Goal: Task Accomplishment & Management: Use online tool/utility

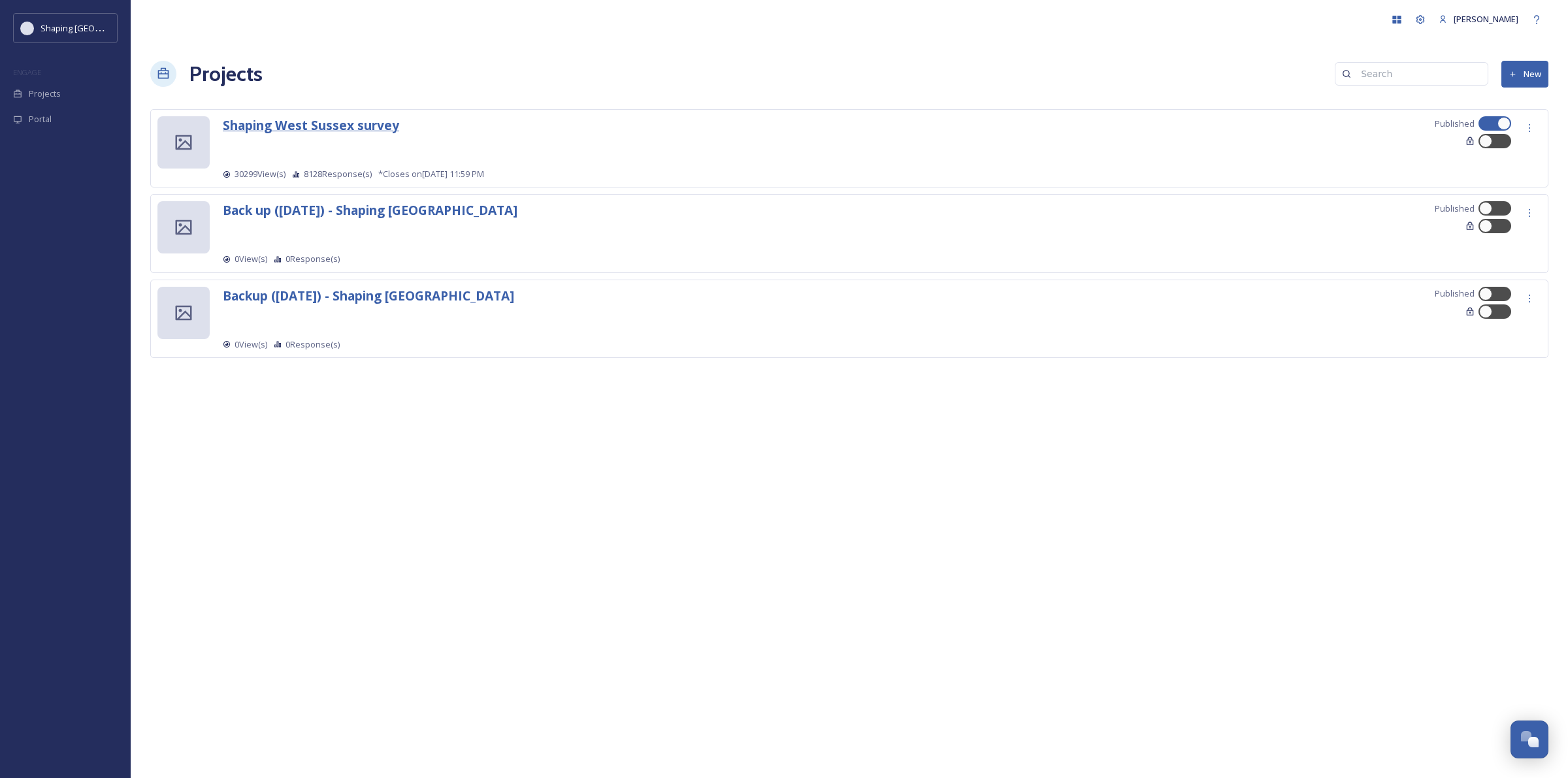
click at [284, 126] on strong "Shaping West Sussex survey" at bounding box center [311, 126] width 176 height 18
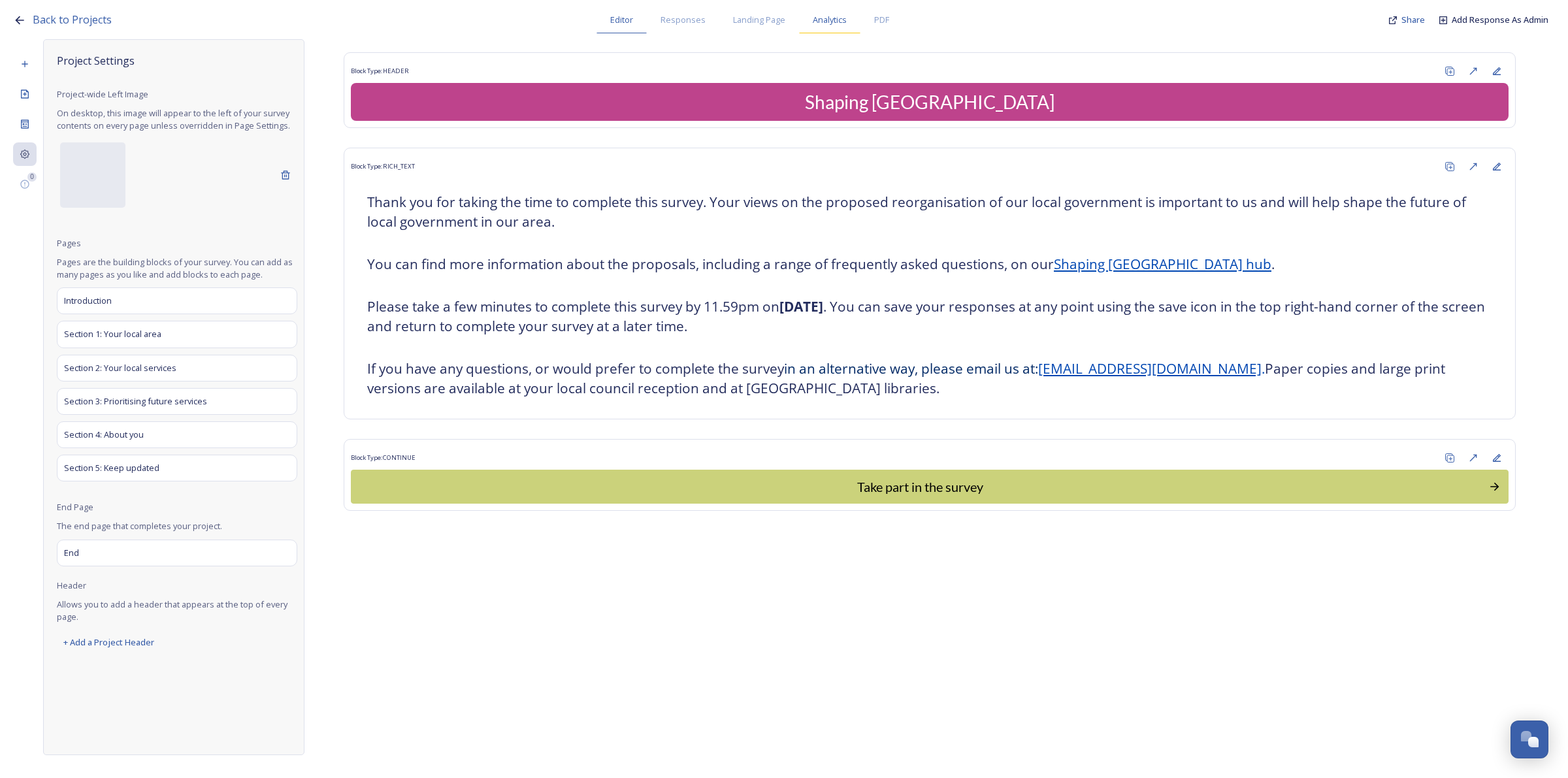
click at [815, 19] on span "Analytics" at bounding box center [830, 19] width 34 height 13
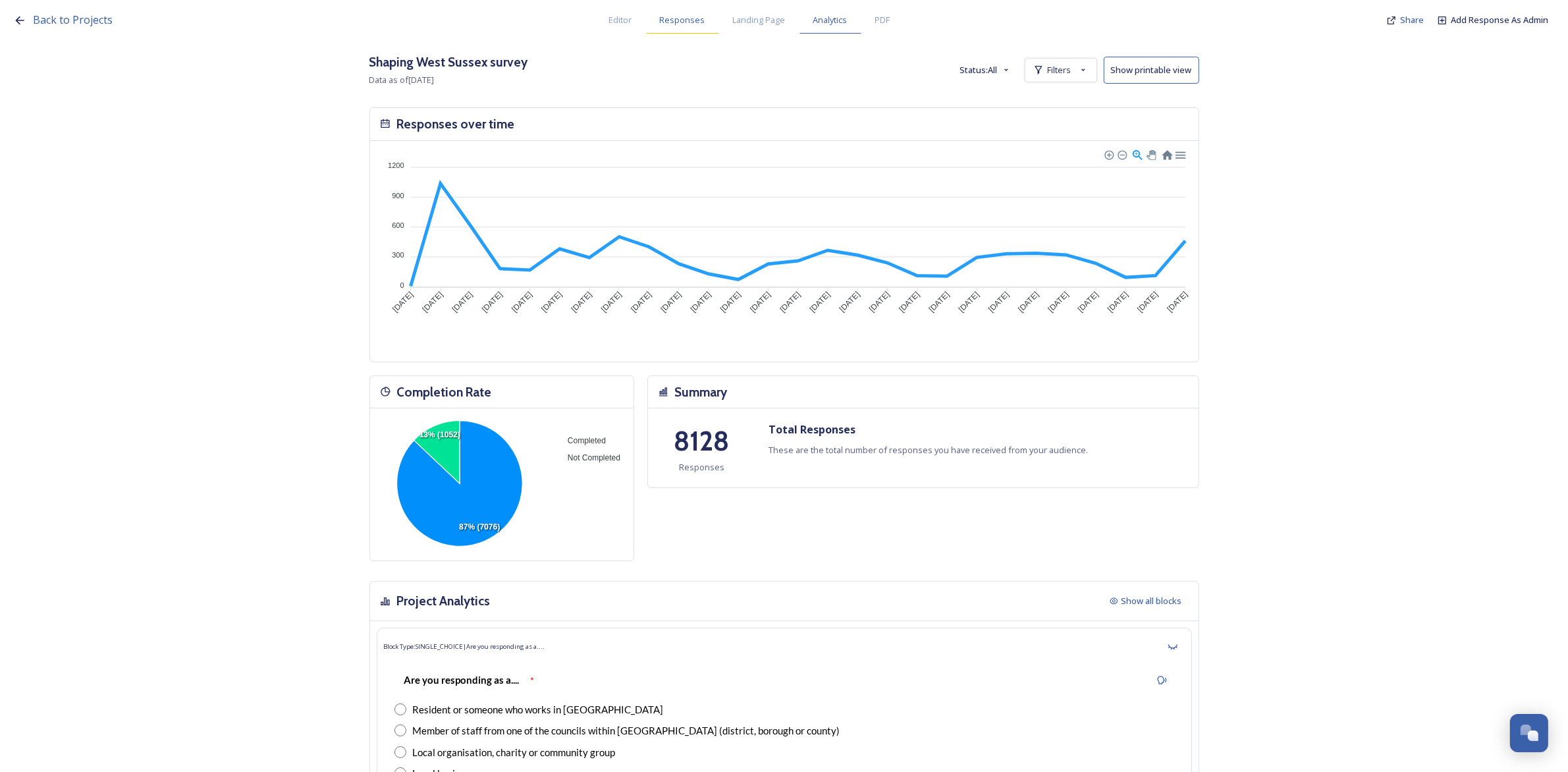
click at [687, 19] on span "Responses" at bounding box center [682, 19] width 46 height 13
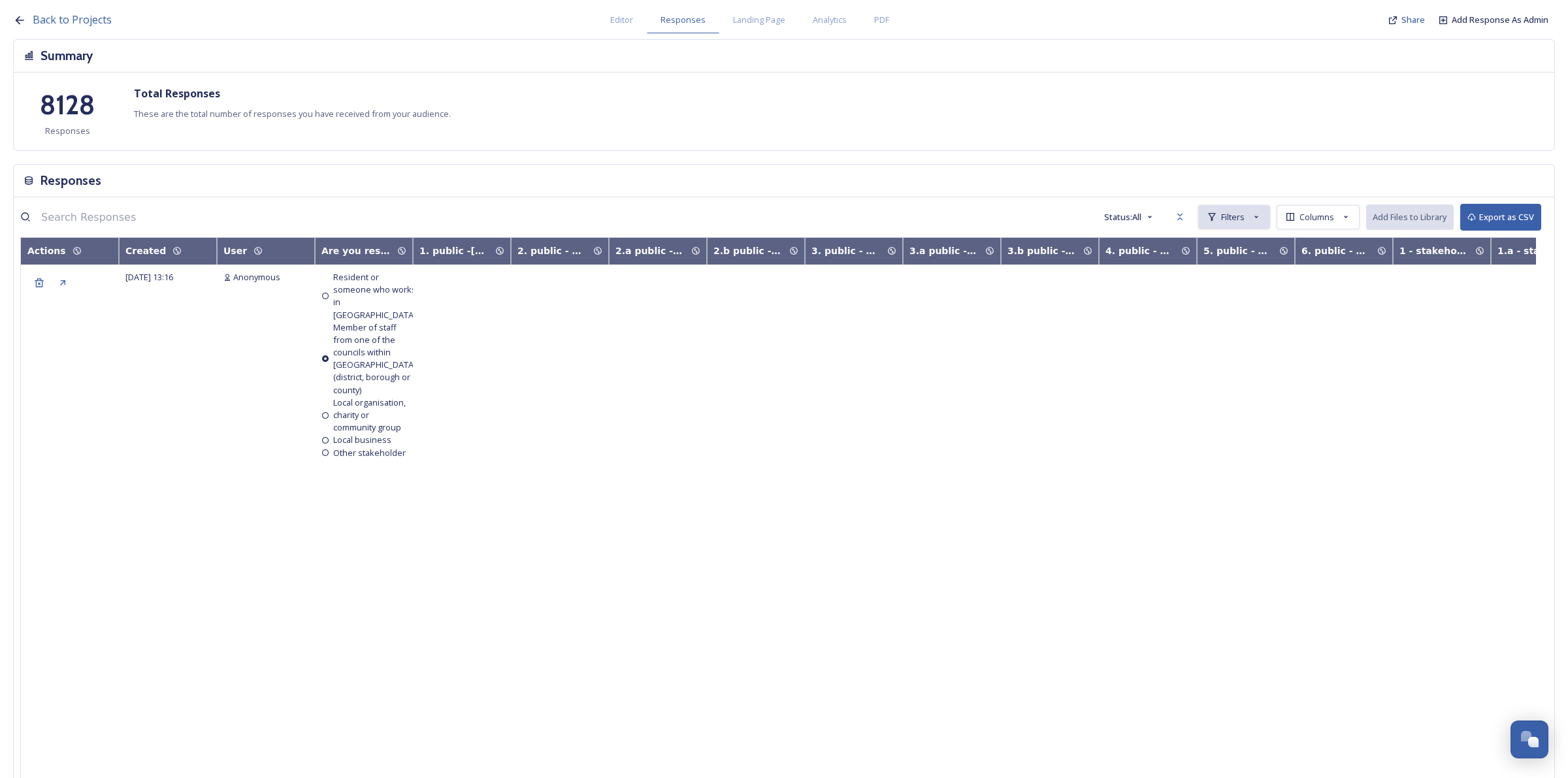
click at [1205, 217] on div "Filters" at bounding box center [1234, 217] width 72 height 25
click at [1220, 243] on span "New Filter" at bounding box center [1240, 246] width 39 height 13
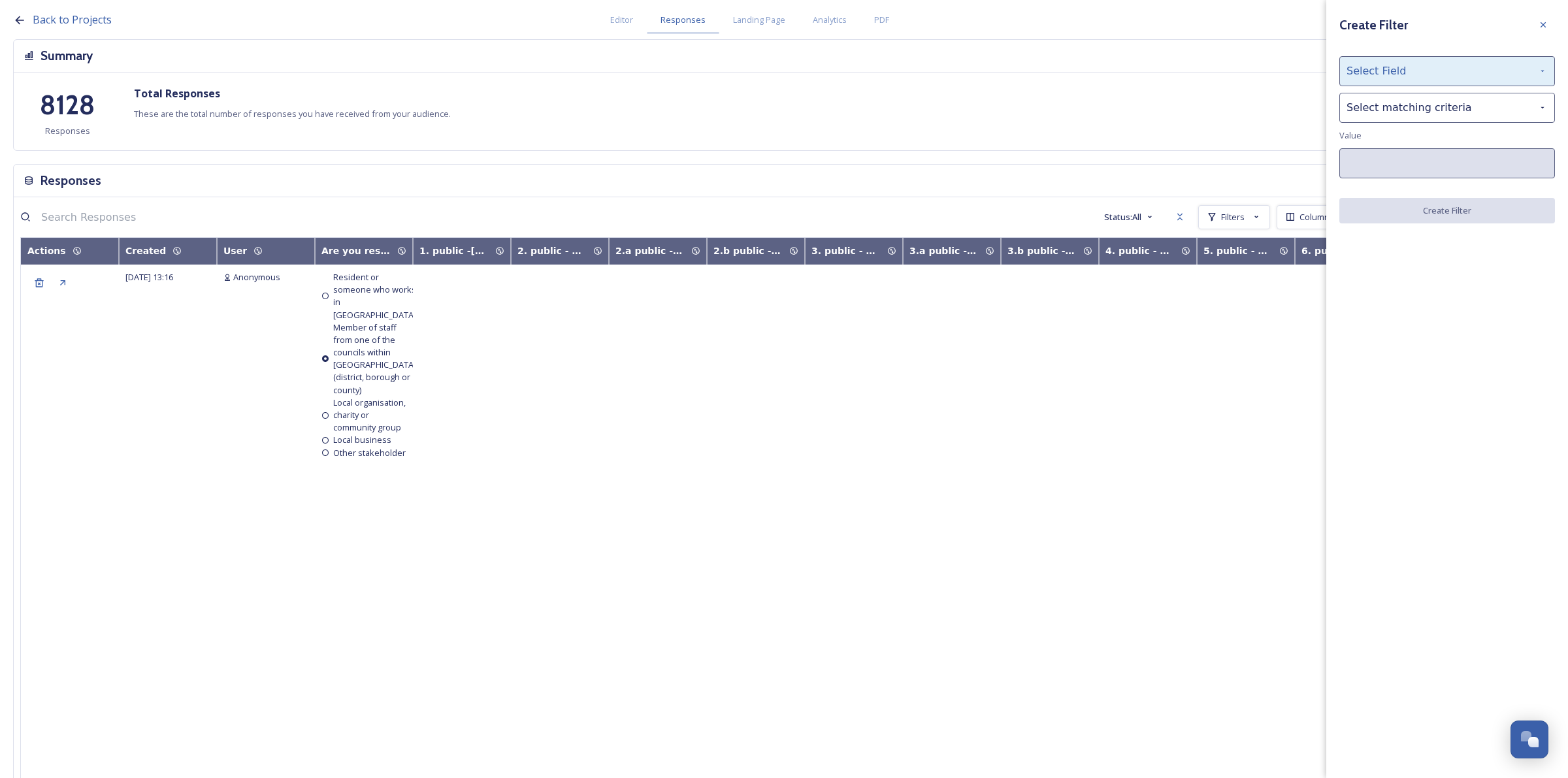
click at [1392, 73] on div "Select Field" at bounding box center [1448, 71] width 216 height 30
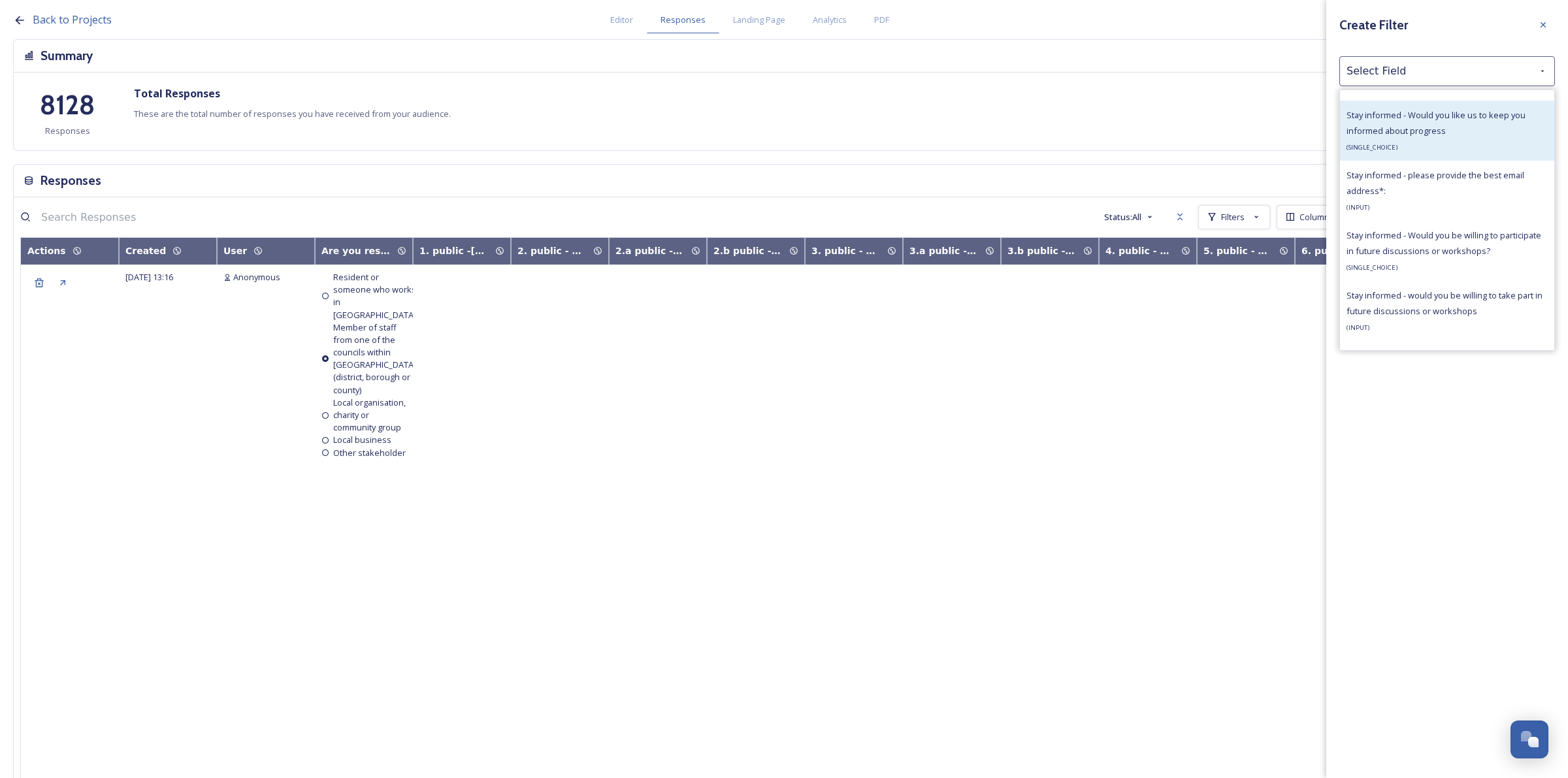
scroll to position [4595, 0]
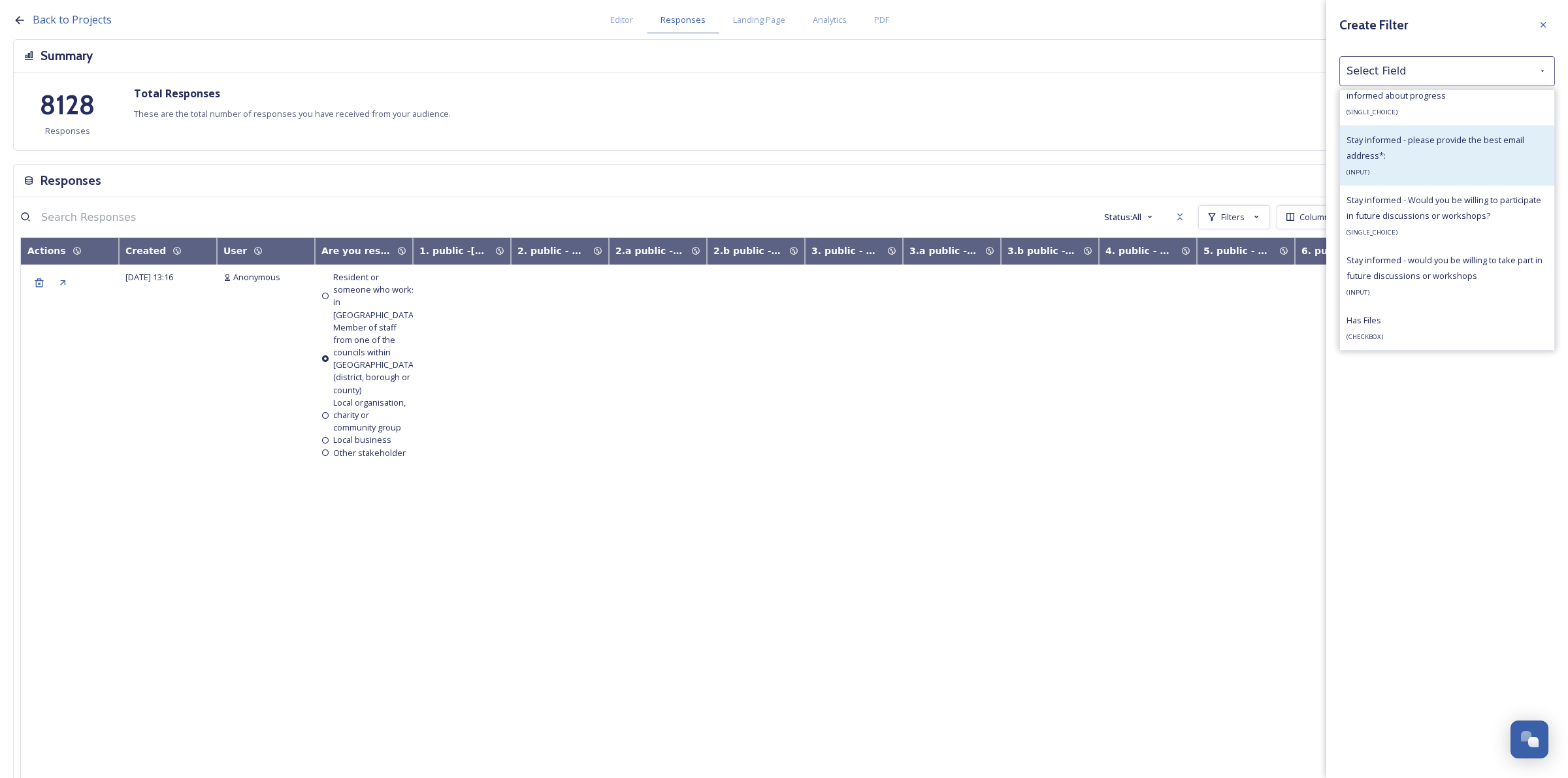
click at [1475, 179] on div "Stay informed - please provide the best email address*: ( INPUT )" at bounding box center [1447, 155] width 201 height 47
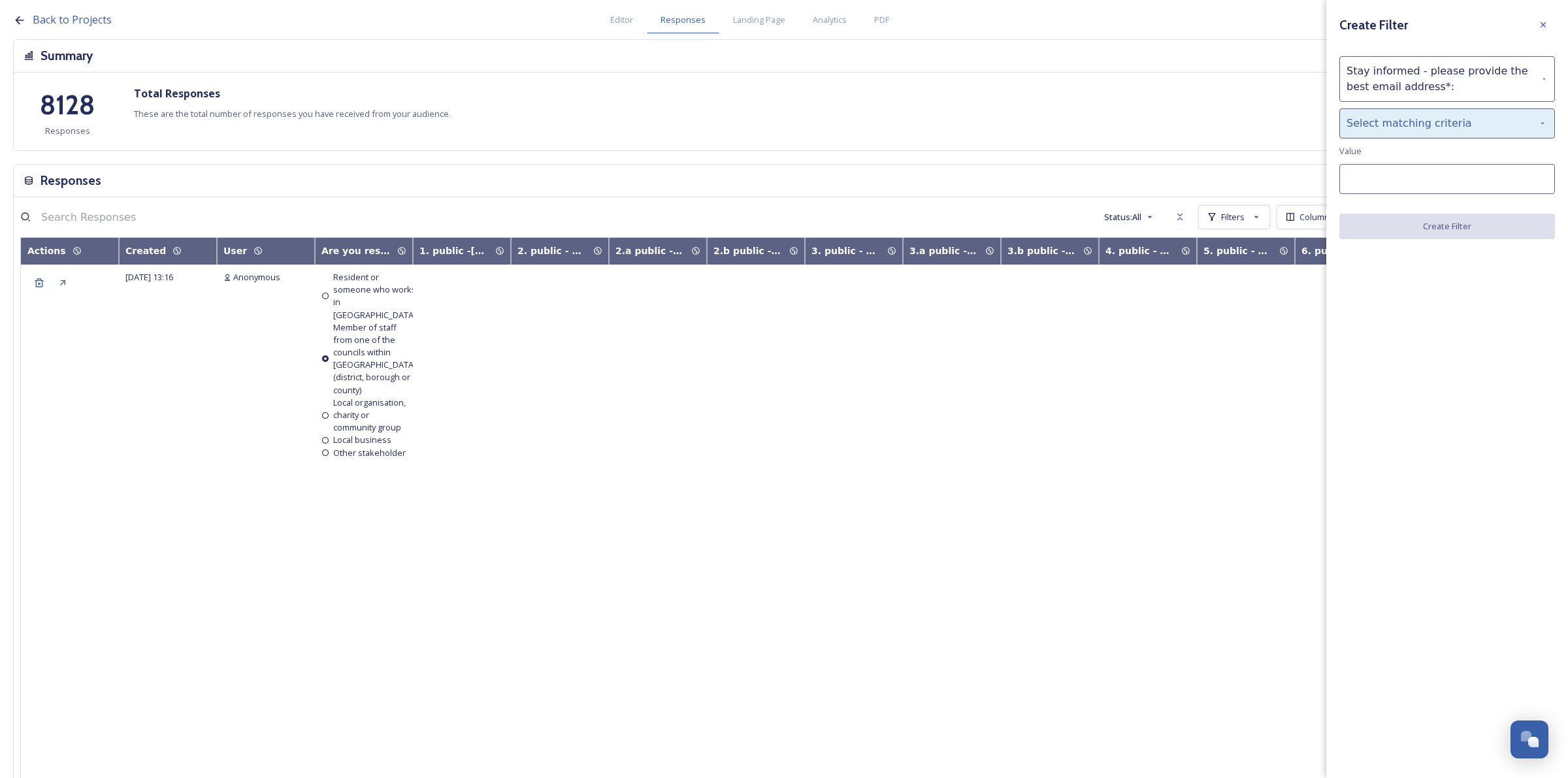
click at [1433, 127] on div "Select matching criteria" at bounding box center [1448, 123] width 216 height 30
click at [1426, 161] on div "is" at bounding box center [1447, 157] width 214 height 29
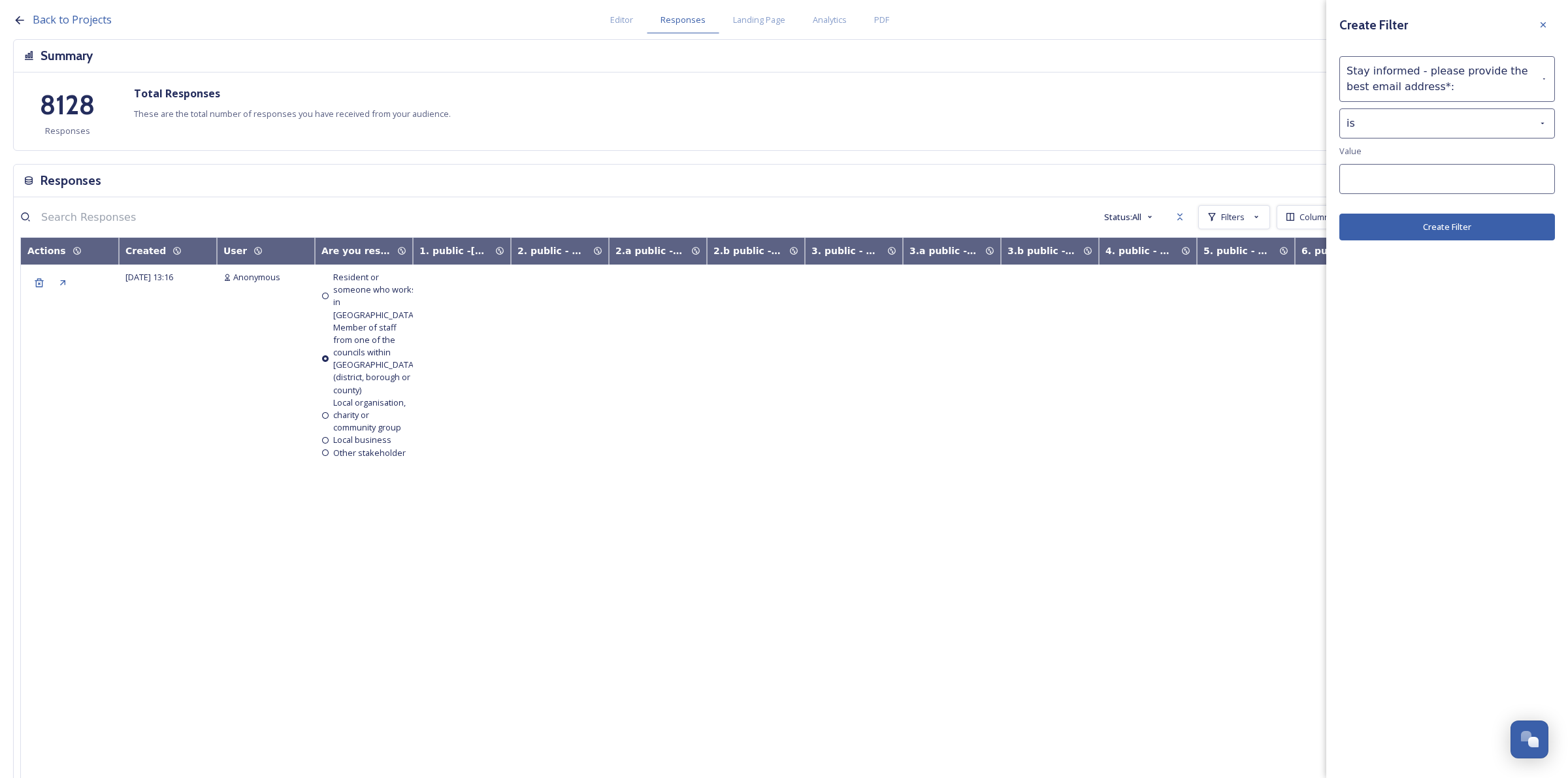
click at [1427, 177] on input at bounding box center [1448, 179] width 216 height 30
click at [1410, 173] on input at bounding box center [1448, 179] width 216 height 30
paste input "[PERSON_NAME] <[PERSON_NAME][EMAIL_ADDRESS][PERSON_NAME][DOMAIN_NAME]>"
drag, startPoint x: 1405, startPoint y: 178, endPoint x: 1276, endPoint y: 180, distance: 129.0
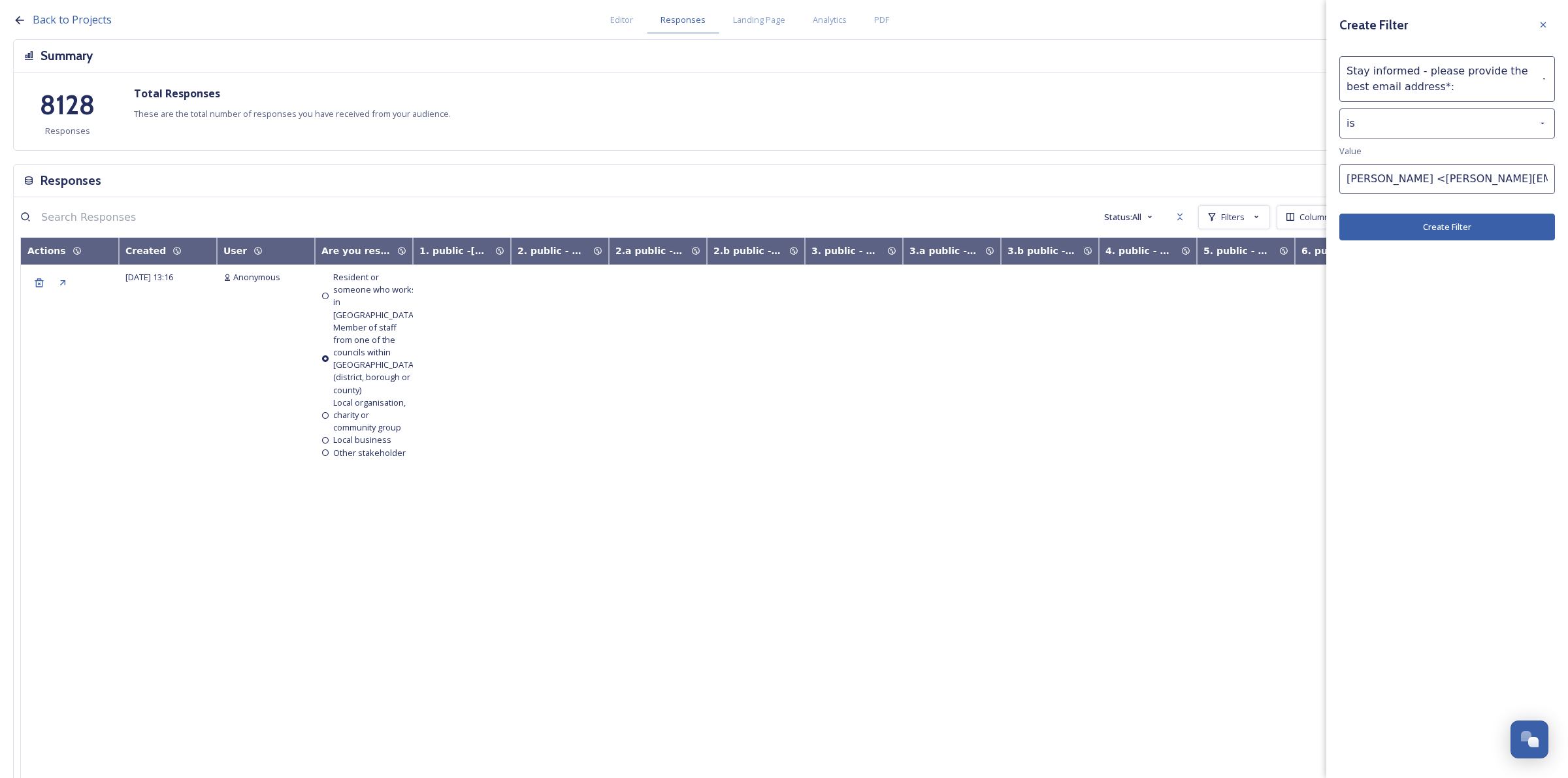
click at [1276, 180] on div "Responses Status: All Filters Create Filter Stay informed - please provide the …" at bounding box center [784, 554] width 1542 height 780
drag, startPoint x: 1484, startPoint y: 181, endPoint x: 1497, endPoint y: 184, distance: 13.3
click at [1493, 184] on input "[PERSON_NAME][EMAIL_ADDRESS][PERSON_NAME][DOMAIN_NAME]>" at bounding box center [1448, 179] width 216 height 30
type input "[PERSON_NAME][EMAIL_ADDRESS][PERSON_NAME][DOMAIN_NAME]"
click at [1454, 230] on button "Create Filter" at bounding box center [1448, 227] width 216 height 27
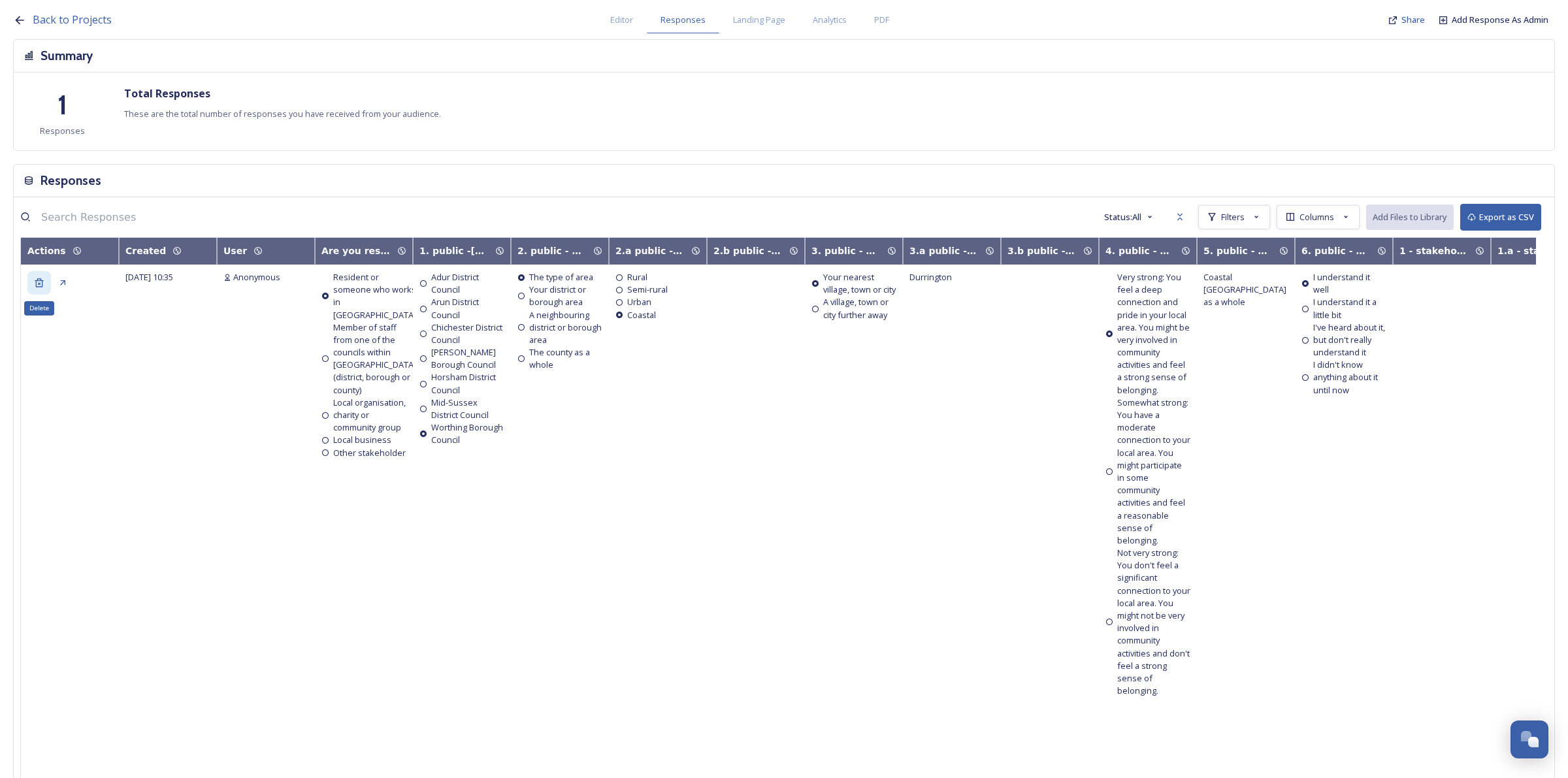
click at [36, 286] on icon at bounding box center [39, 283] width 10 height 10
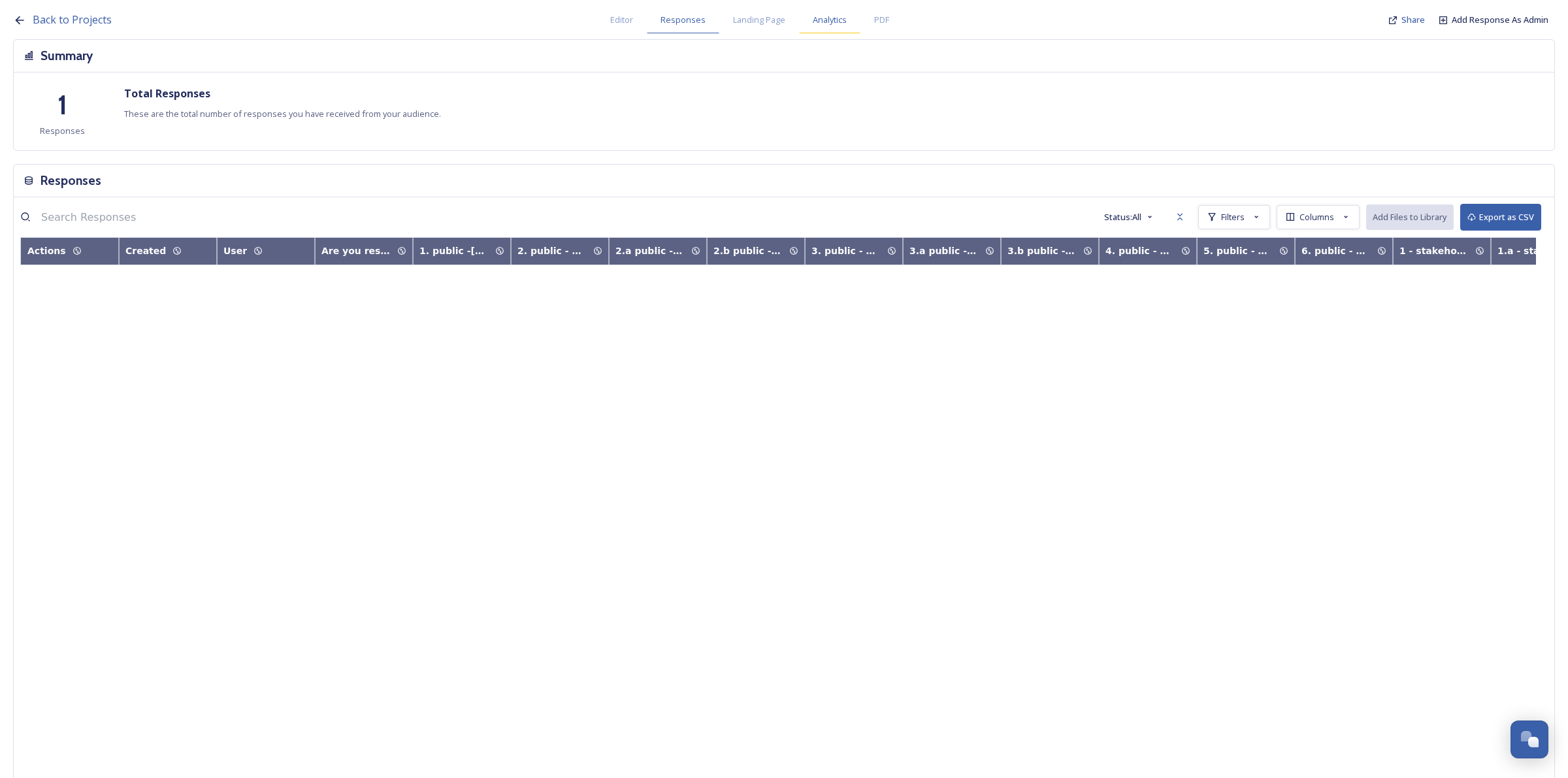
click at [824, 21] on span "Analytics" at bounding box center [830, 19] width 34 height 13
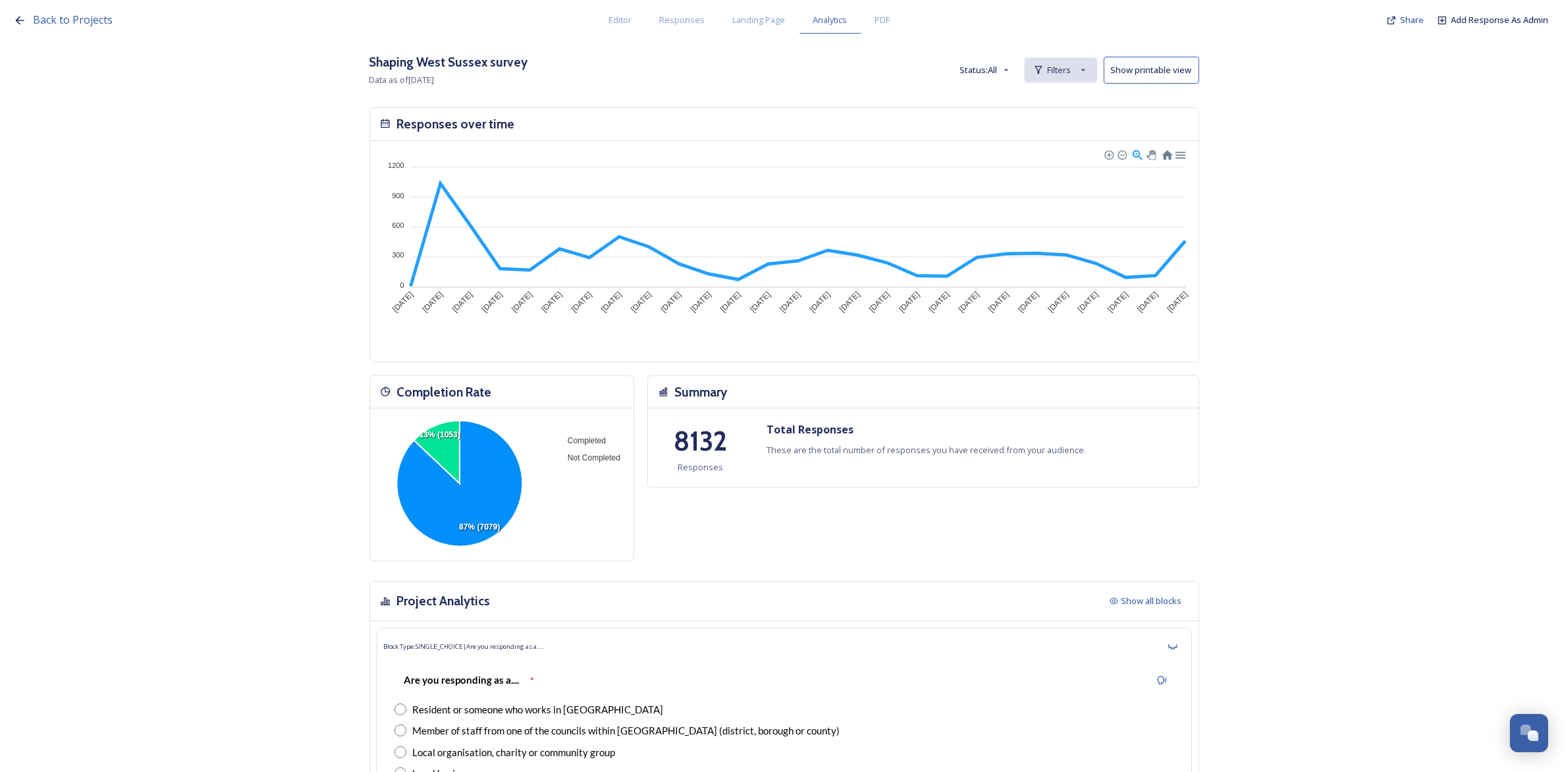
click at [1061, 73] on span "Filters" at bounding box center [1060, 70] width 24 height 13
